Goal: Use online tool/utility: Utilize a website feature to perform a specific function

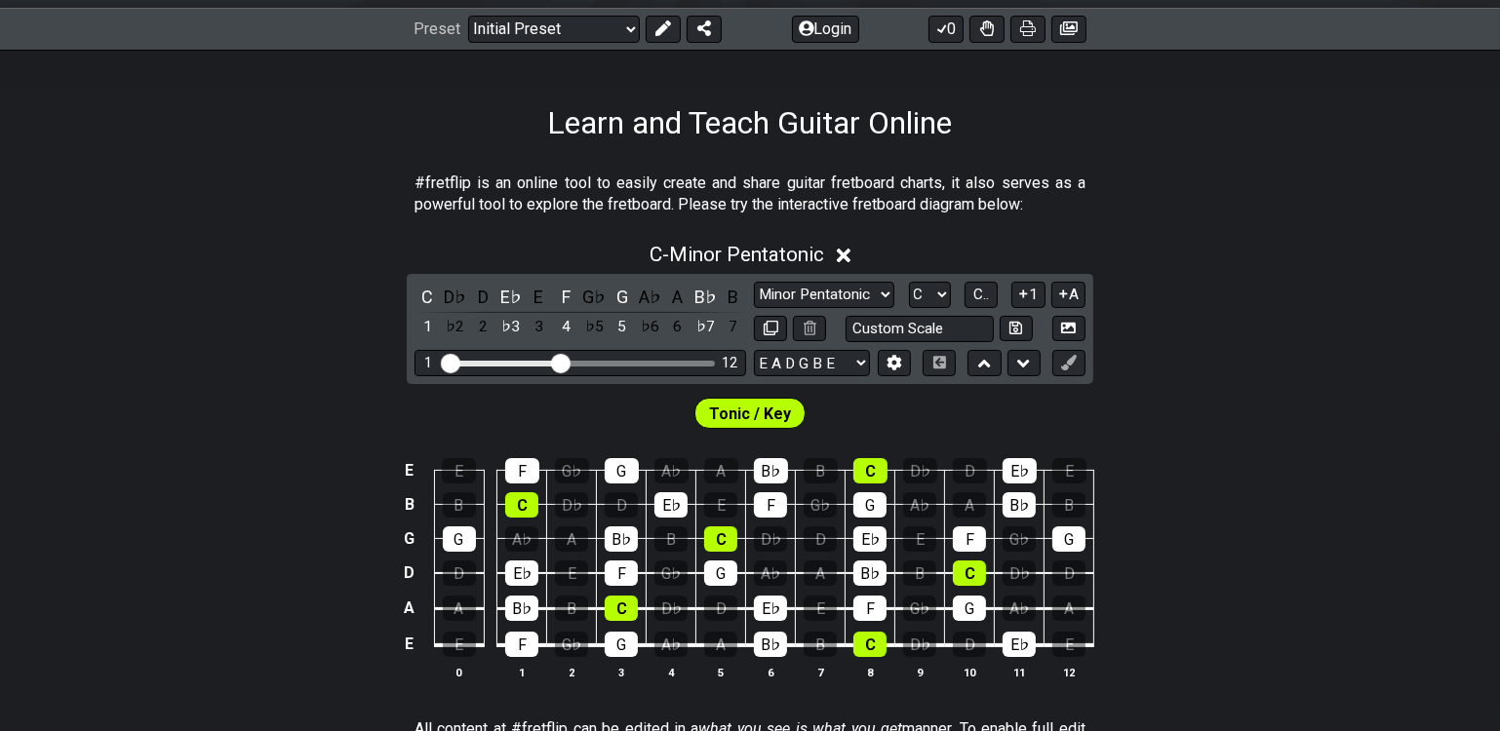
scroll to position [176, 0]
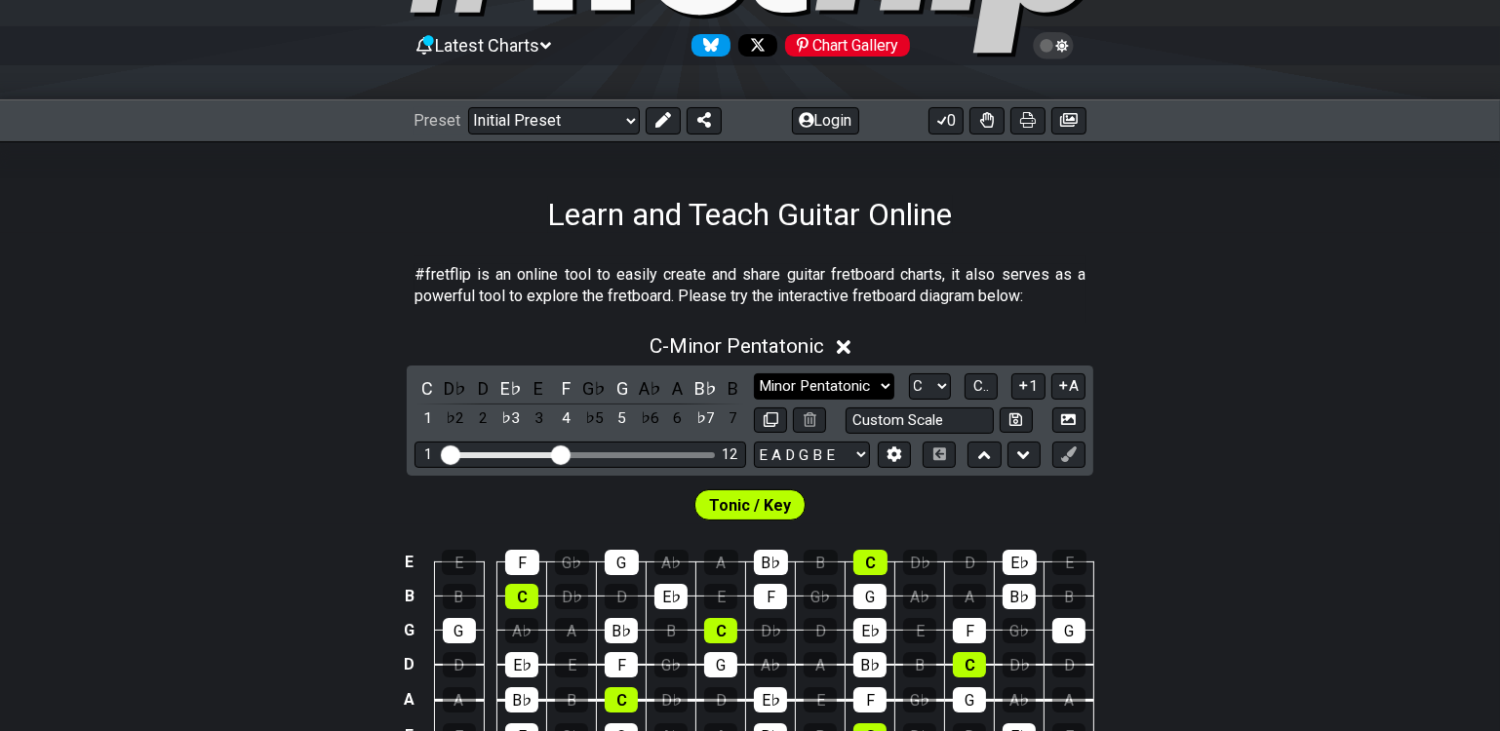
click at [817, 386] on select "Minor Pentatonic Click to edit Minor Pentatonic Major Pentatonic Minor Blues Ma…" at bounding box center [824, 386] width 140 height 26
select select "Minor Blues"
click at [754, 373] on select "Minor Pentatonic Click to edit Minor Pentatonic Major Pentatonic Minor Blues Ma…" at bounding box center [824, 386] width 140 height 26
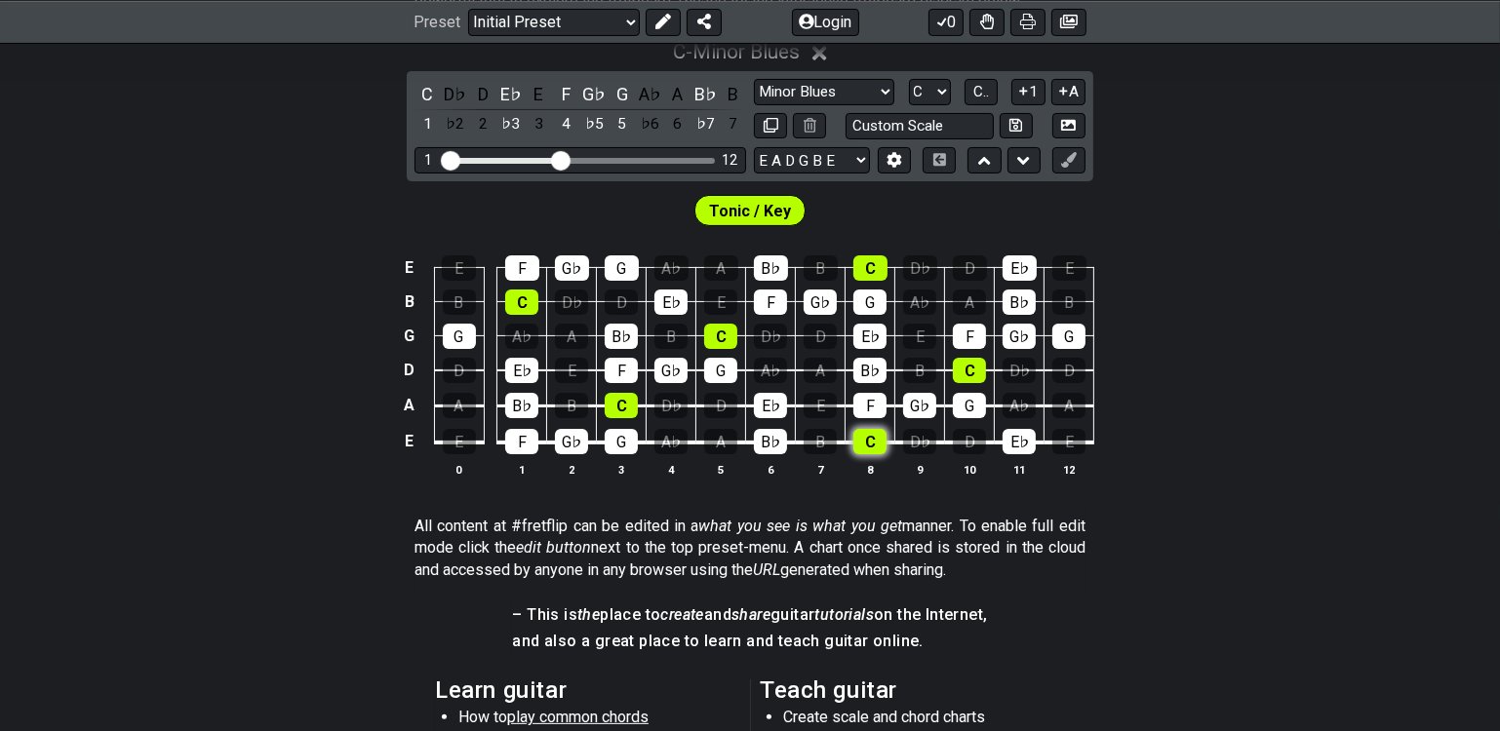
scroll to position [443, 0]
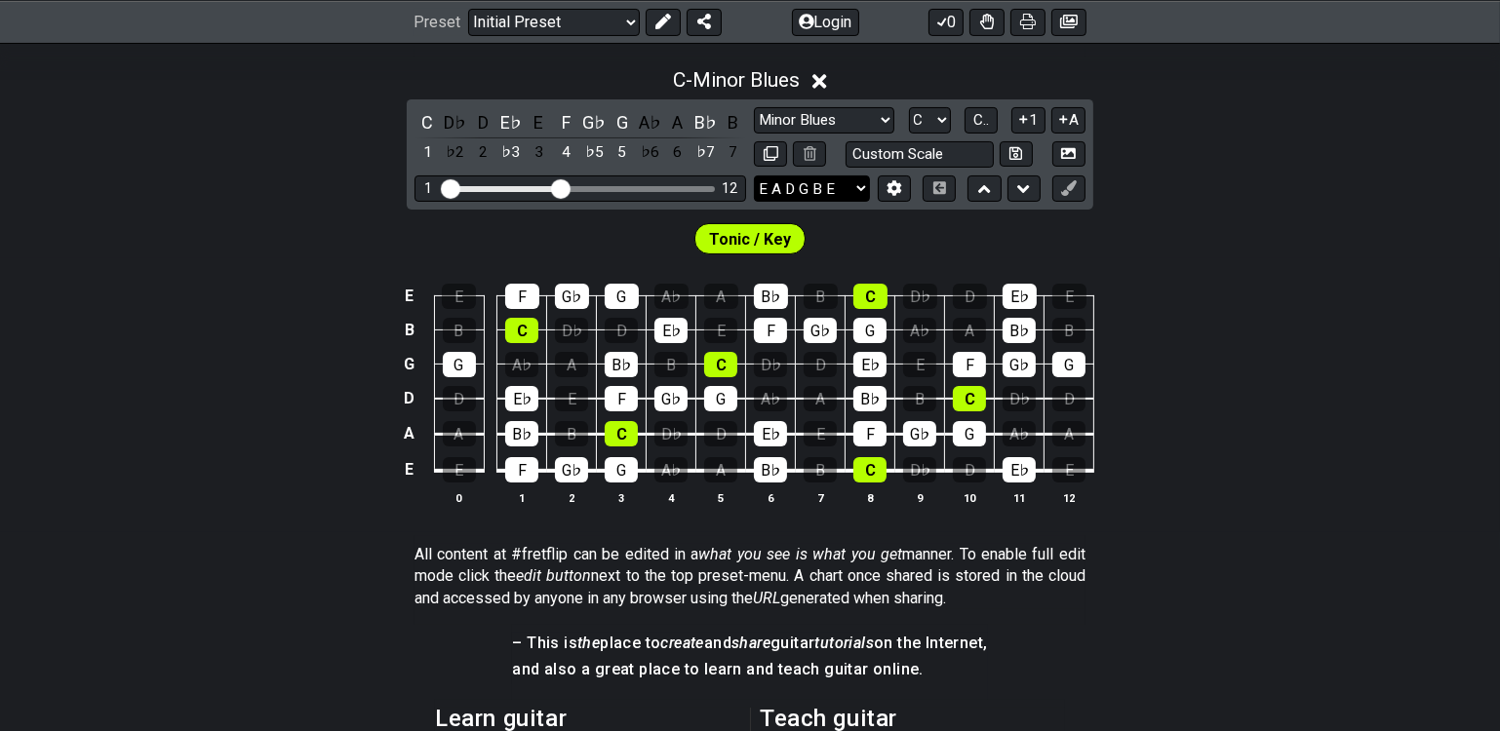
click at [840, 189] on select "E A D G B E E A D G B E E A D G B E B E A D F♯ B A D G C E A D A D G B E E♭ A♭ …" at bounding box center [812, 189] width 116 height 26
select select "D G C F A D"
click at [754, 176] on select "E A D G B E E A D G B E E A D G B E B E A D F♯ B A D G C E A D A D G B E E♭ A♭ …" at bounding box center [812, 189] width 116 height 26
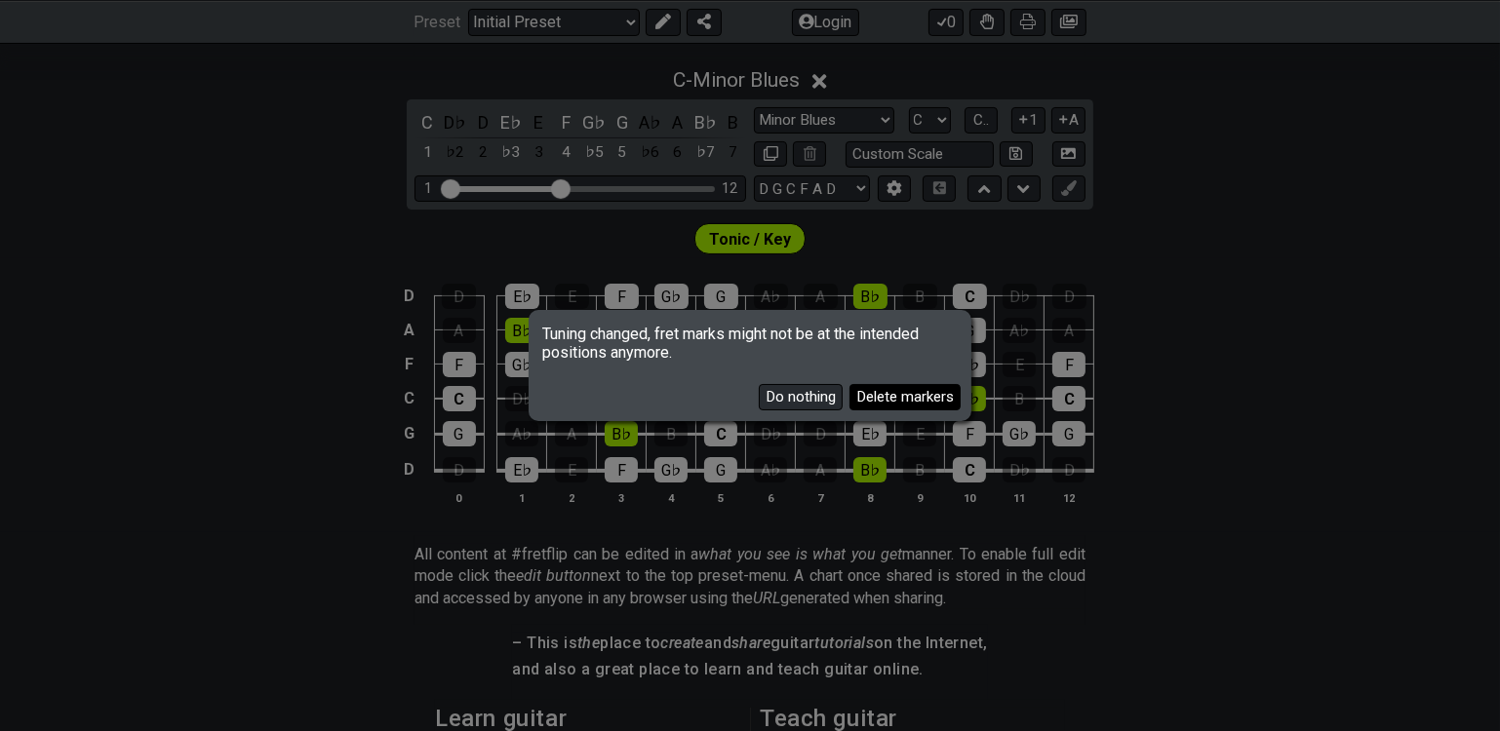
click at [884, 403] on button "Delete markers" at bounding box center [904, 397] width 111 height 26
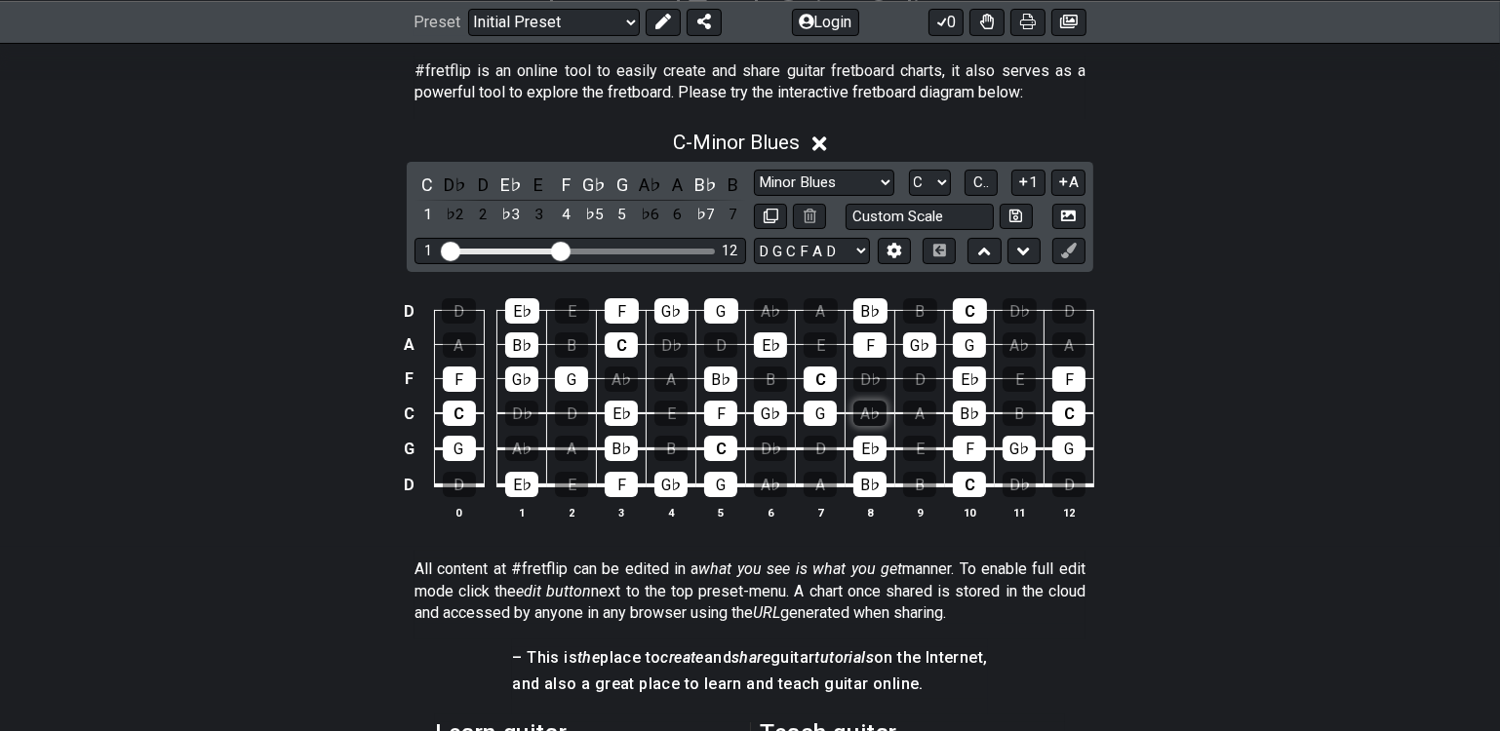
scroll to position [265, 0]
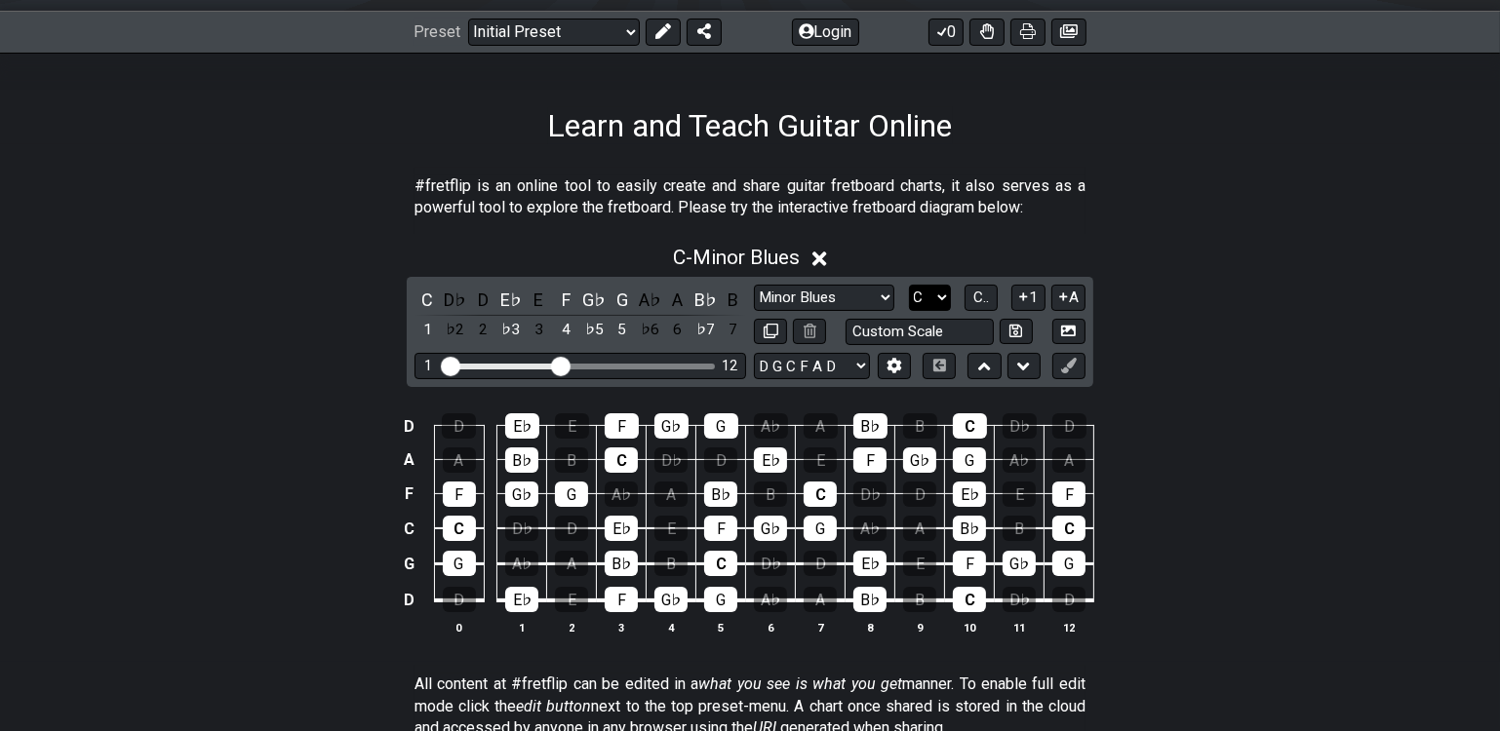
click at [932, 297] on select "A♭ A A♯ B♭ B C C♯ D♭ D D♯ E♭ E F F♯ G♭ G G♯" at bounding box center [930, 298] width 42 height 26
select select "D"
click at [909, 285] on select "A♭ A A♯ B♭ B C C♯ D♭ D D♯ E♭ E F F♯ G♭ G G♯" at bounding box center [930, 298] width 42 height 26
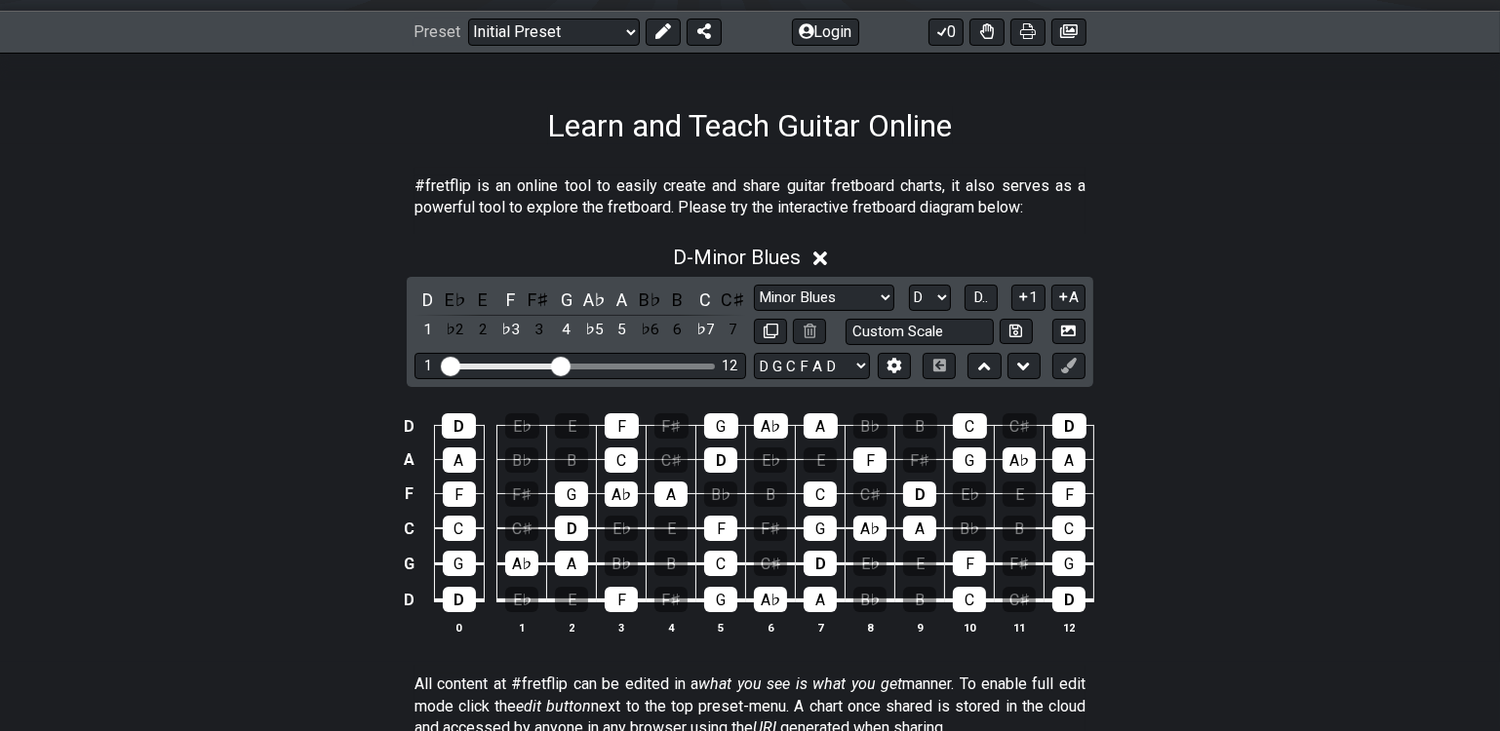
click at [1166, 518] on div "D D E♭ E F F♯ G A♭ A B♭ B C C♯ D A A B♭ B C C♯ D E♭ E F F♯ G A♭ A F F F♯ G A♭ A…" at bounding box center [750, 525] width 1500 height 274
click at [842, 292] on select "Minor Pentatonic Click to edit Minor Pentatonic Major Pentatonic Minor Blues Ma…" at bounding box center [824, 298] width 140 height 26
click at [843, 294] on select "Minor Pentatonic Click to edit Minor Pentatonic Major Pentatonic Minor Blues Ma…" at bounding box center [824, 298] width 140 height 26
select select "Minor / Aeolian"
click at [754, 285] on select "Minor Pentatonic Click to edit Minor Pentatonic Major Pentatonic Minor Blues Ma…" at bounding box center [824, 298] width 140 height 26
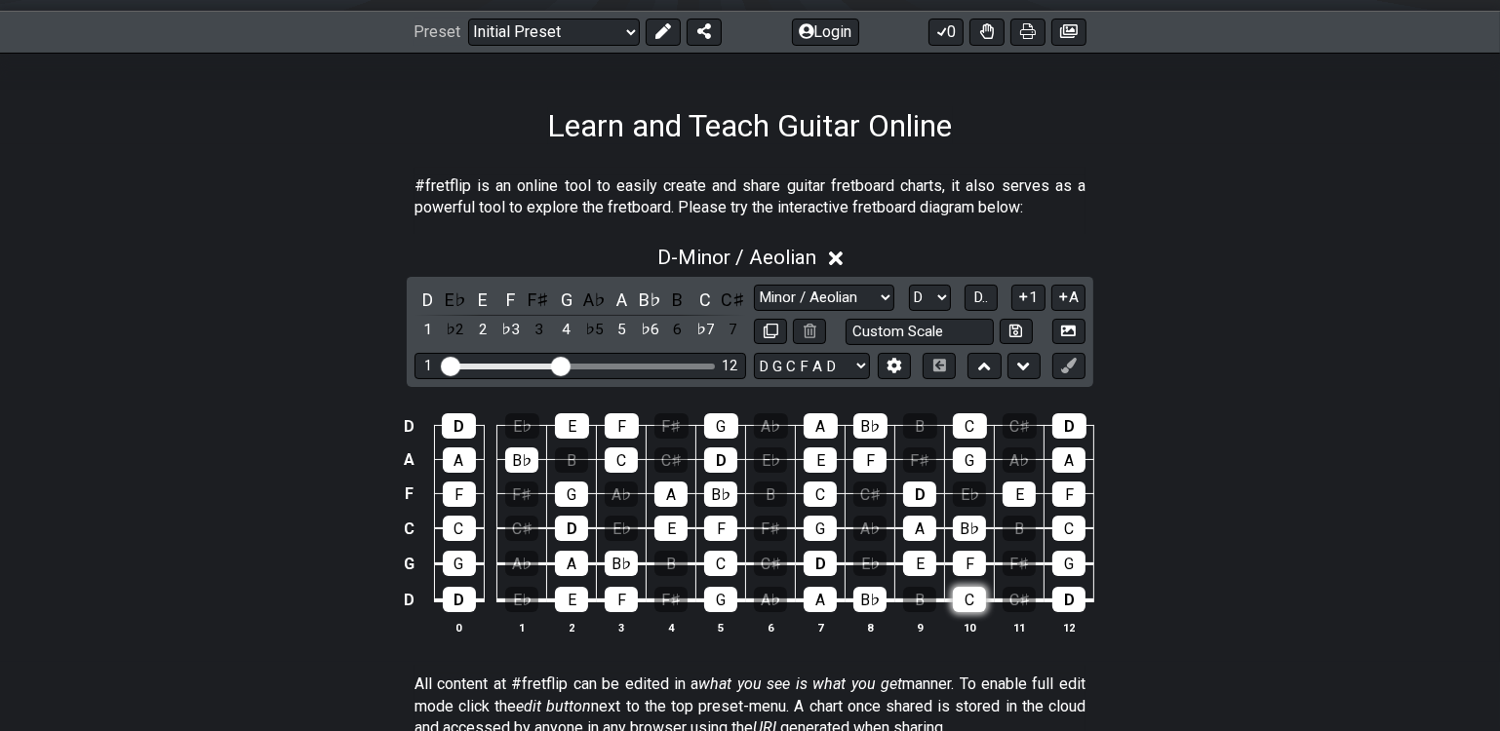
click at [967, 601] on div "C" at bounding box center [969, 599] width 33 height 25
click at [1015, 599] on div "C♯" at bounding box center [1018, 599] width 33 height 25
click at [730, 562] on div "C" at bounding box center [720, 563] width 33 height 25
click at [782, 565] on div "C♯" at bounding box center [770, 563] width 33 height 25
click at [826, 488] on div "C" at bounding box center [819, 494] width 33 height 25
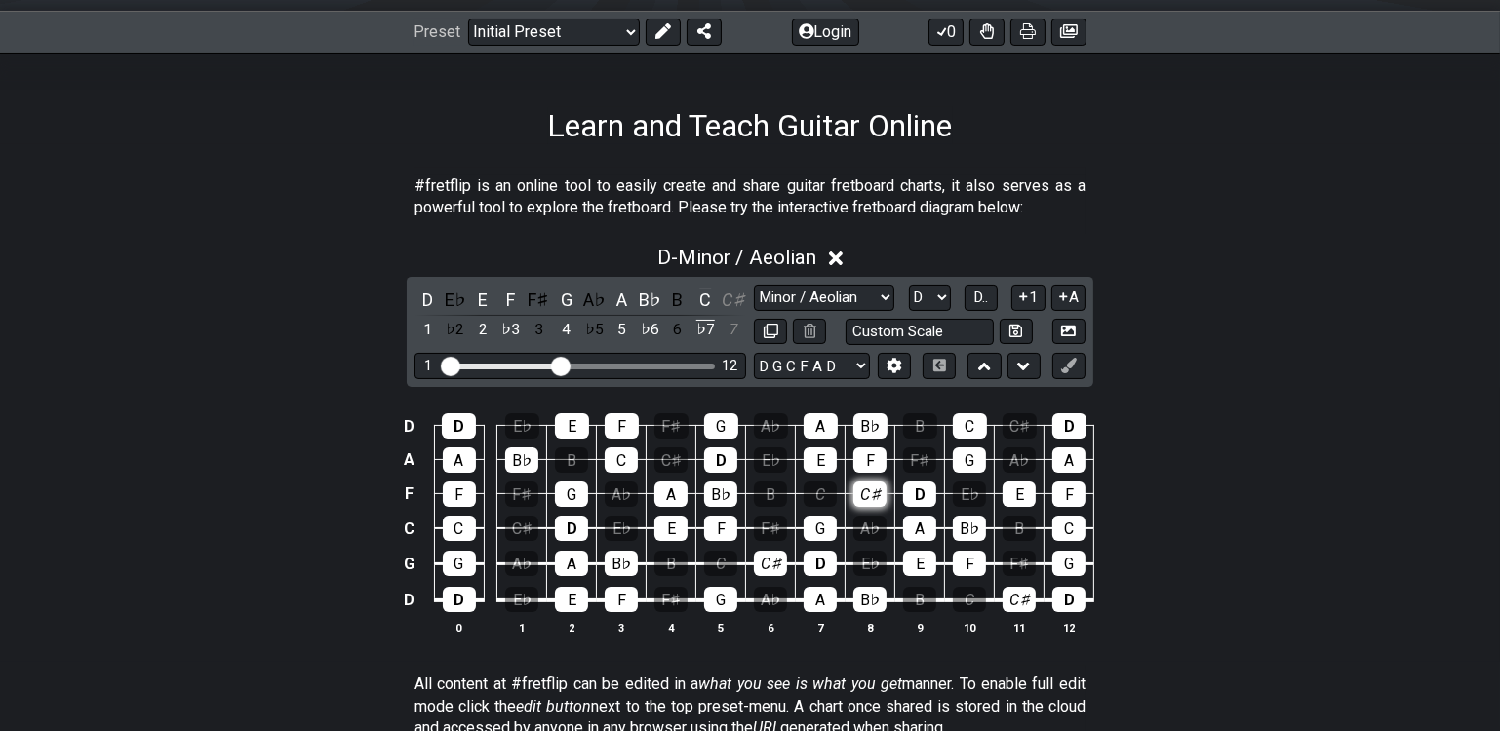
click at [870, 490] on div "C♯" at bounding box center [869, 494] width 33 height 25
drag, startPoint x: 629, startPoint y: 456, endPoint x: 641, endPoint y: 456, distance: 11.7
click at [628, 456] on div "C" at bounding box center [621, 460] width 33 height 25
click at [676, 460] on div "C♯" at bounding box center [670, 460] width 33 height 25
click at [970, 421] on div "C" at bounding box center [970, 425] width 34 height 25
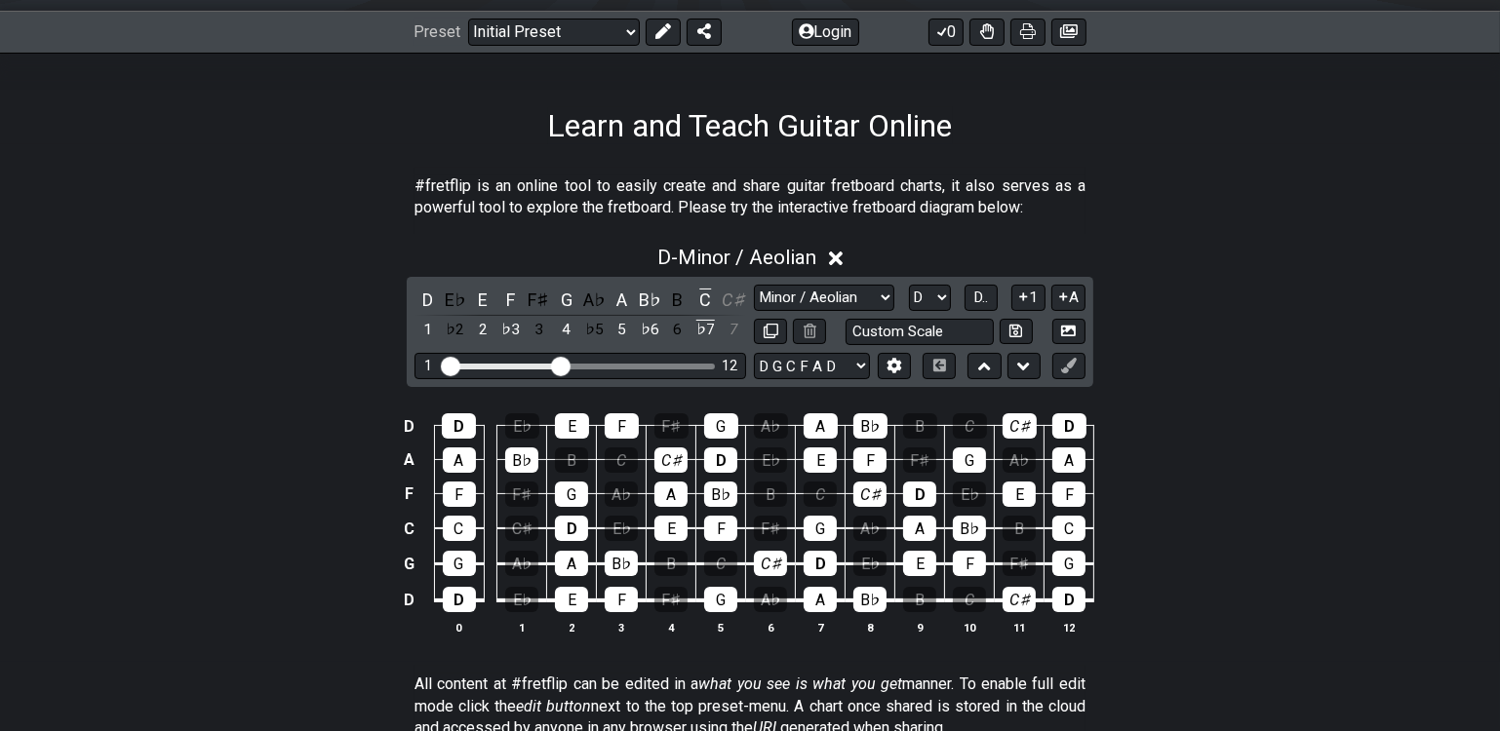
drag, startPoint x: 1020, startPoint y: 425, endPoint x: 916, endPoint y: 581, distance: 187.7
click at [1020, 426] on div "C♯" at bounding box center [1019, 425] width 34 height 25
click at [1069, 525] on div "C" at bounding box center [1068, 528] width 33 height 25
click at [522, 518] on div "C♯" at bounding box center [521, 528] width 33 height 25
click at [450, 525] on div "C" at bounding box center [459, 528] width 33 height 25
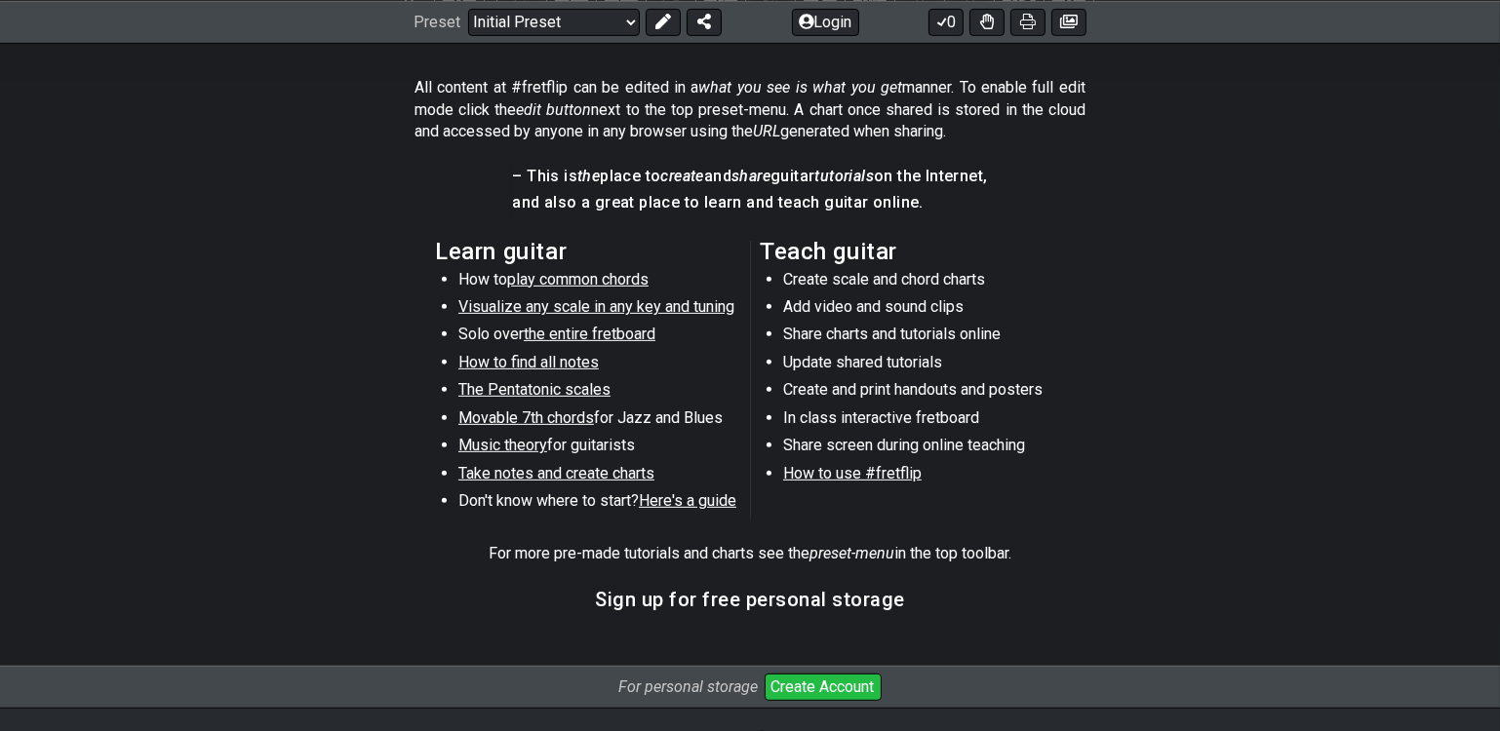
scroll to position [906, 0]
